Goal: Entertainment & Leisure: Browse casually

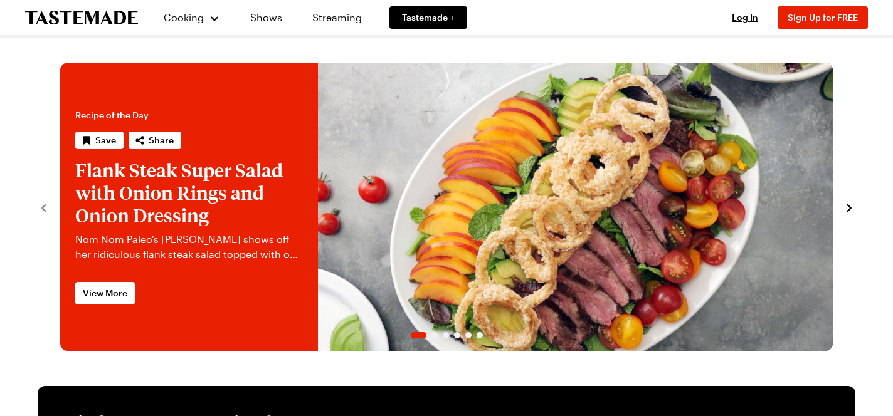
click at [850, 206] on icon "navigate to next item" at bounding box center [849, 208] width 13 height 13
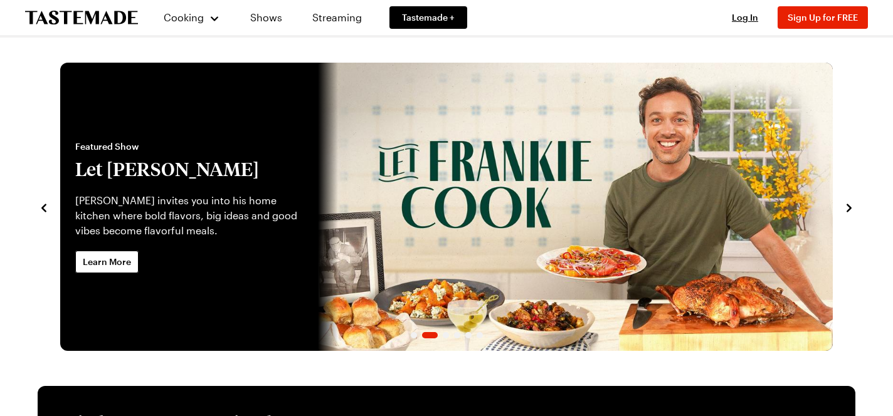
click at [850, 206] on icon "navigate to next item" at bounding box center [849, 208] width 13 height 13
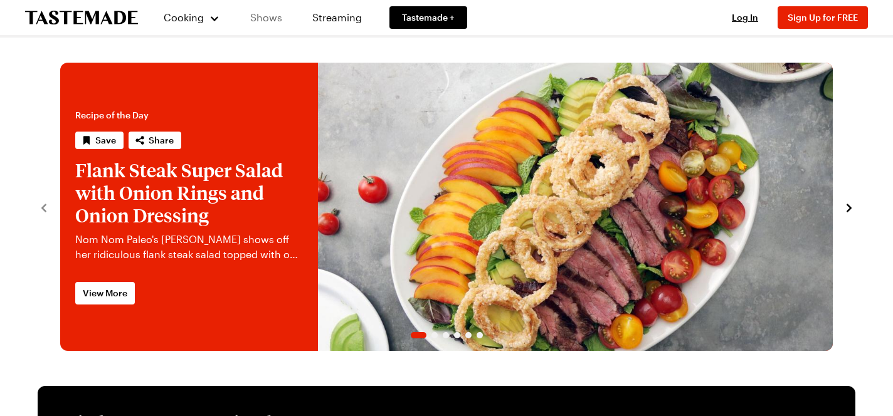
click at [266, 19] on link "Shows" at bounding box center [266, 17] width 57 height 35
